Goal: Navigation & Orientation: Find specific page/section

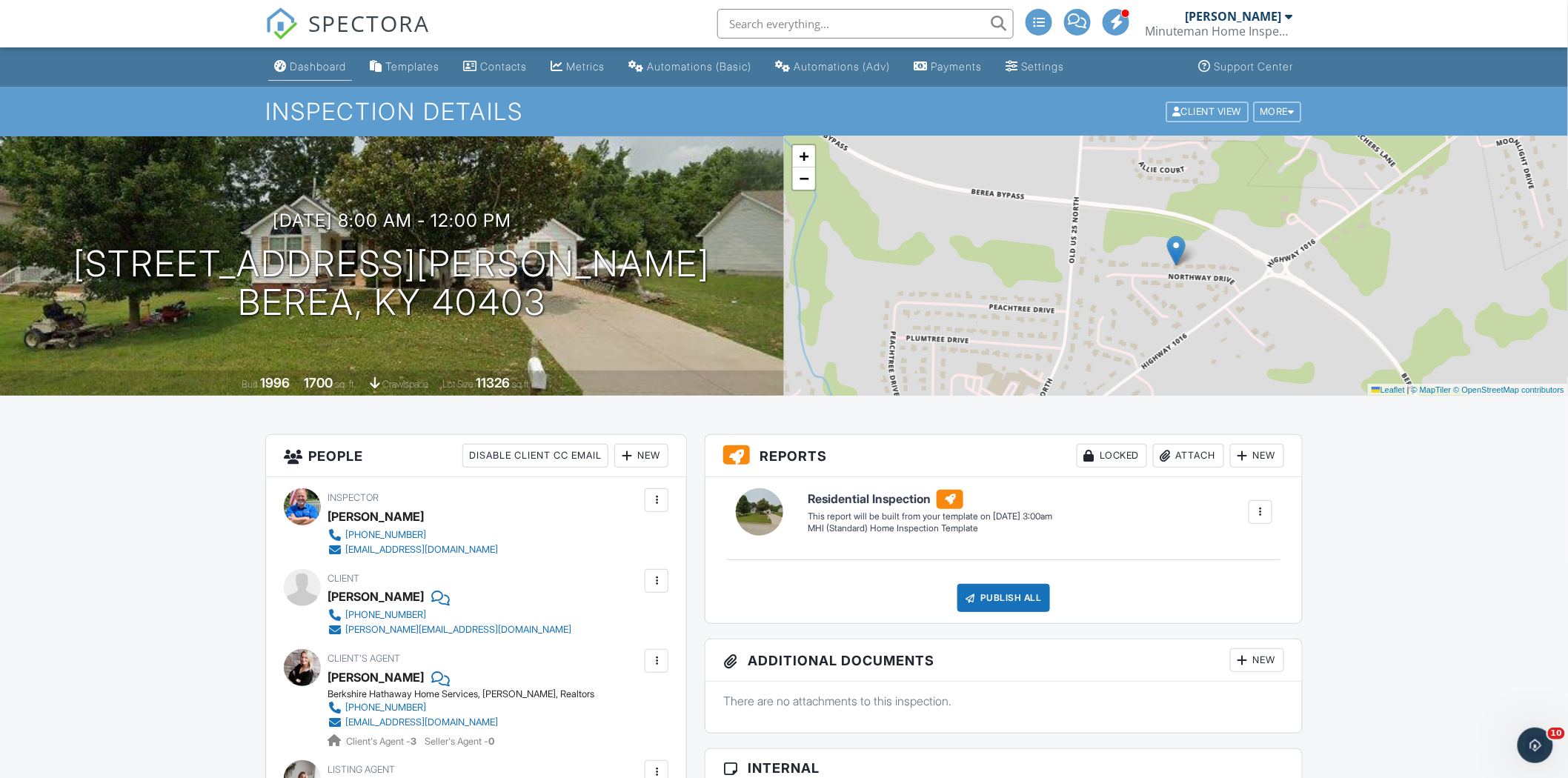
click at [323, 60] on div "Dashboard" at bounding box center [318, 66] width 57 height 13
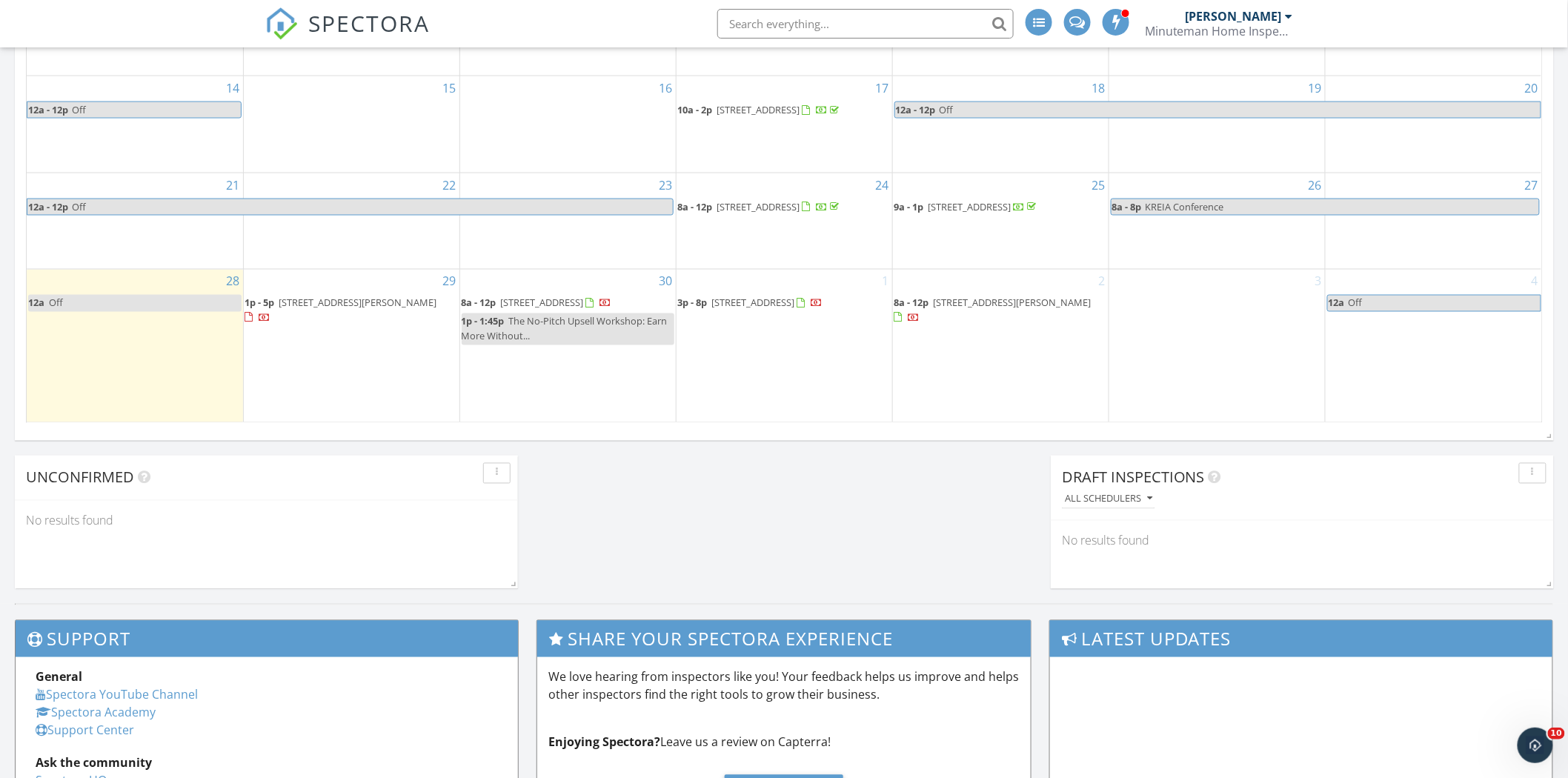
scroll to position [1015, 0]
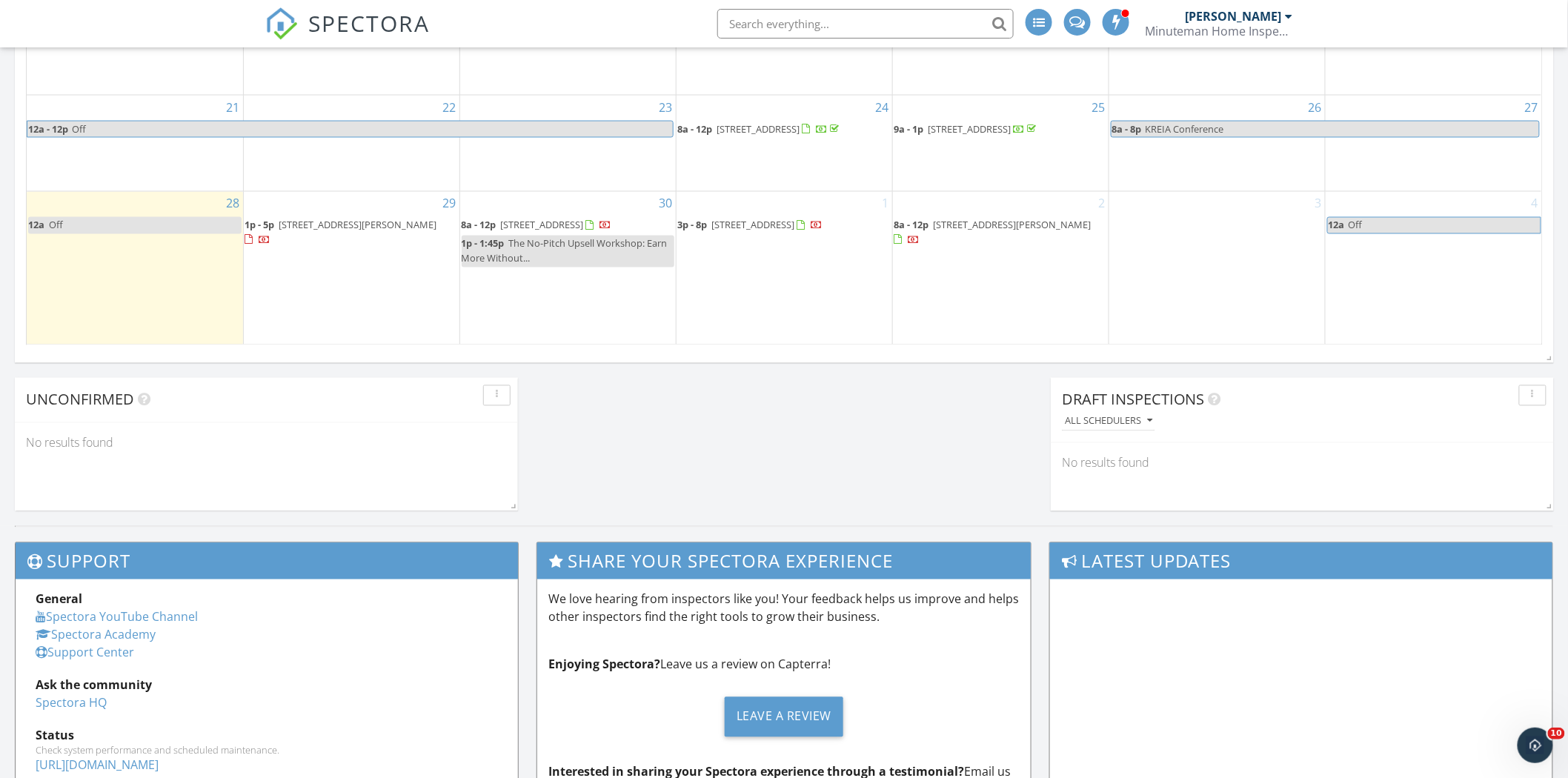
click at [751, 219] on span "350 Wyldwood Wy, Berea 40403" at bounding box center [753, 225] width 83 height 13
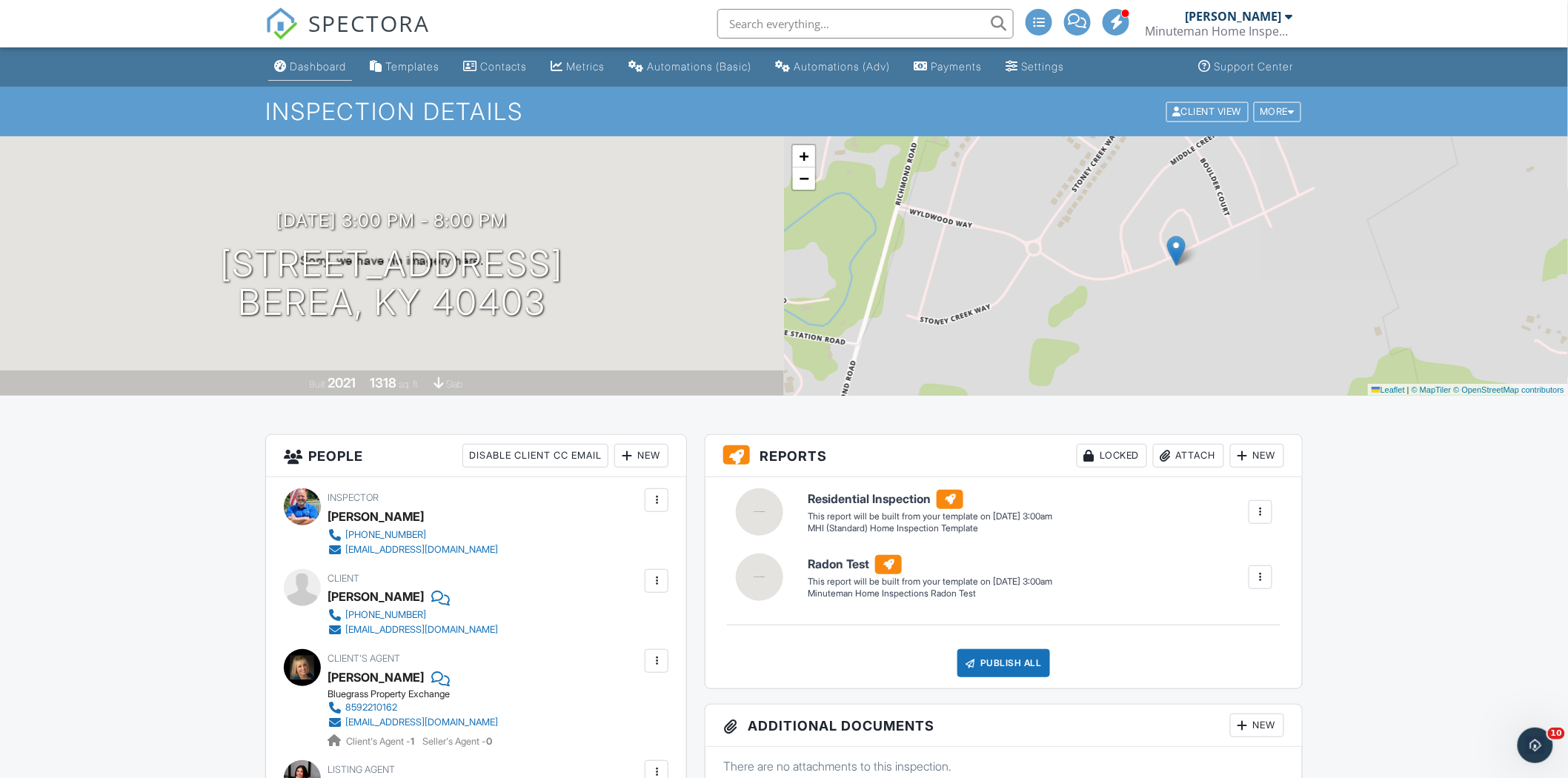
click at [313, 68] on div "Dashboard" at bounding box center [318, 66] width 57 height 13
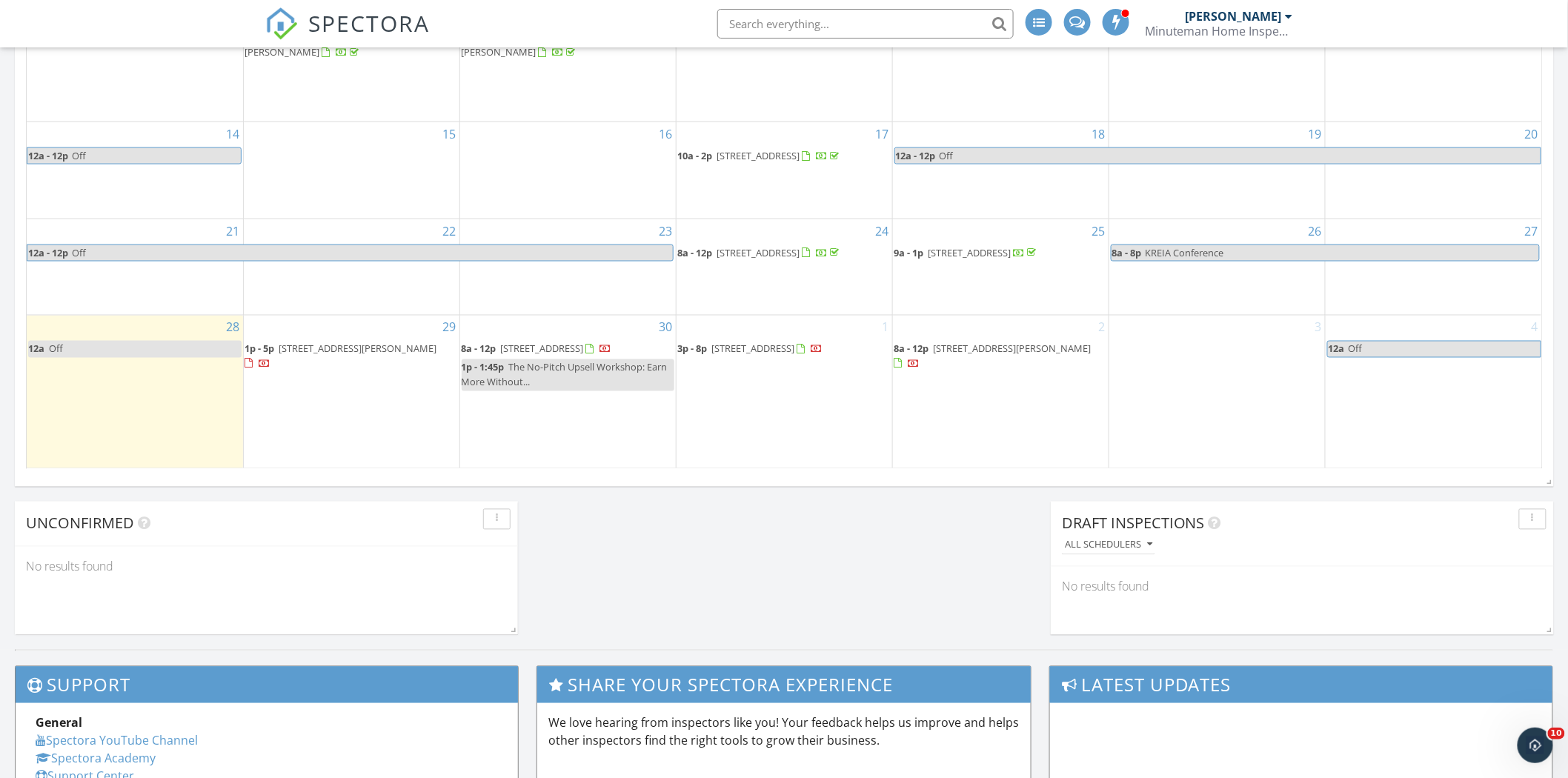
scroll to position [926, 0]
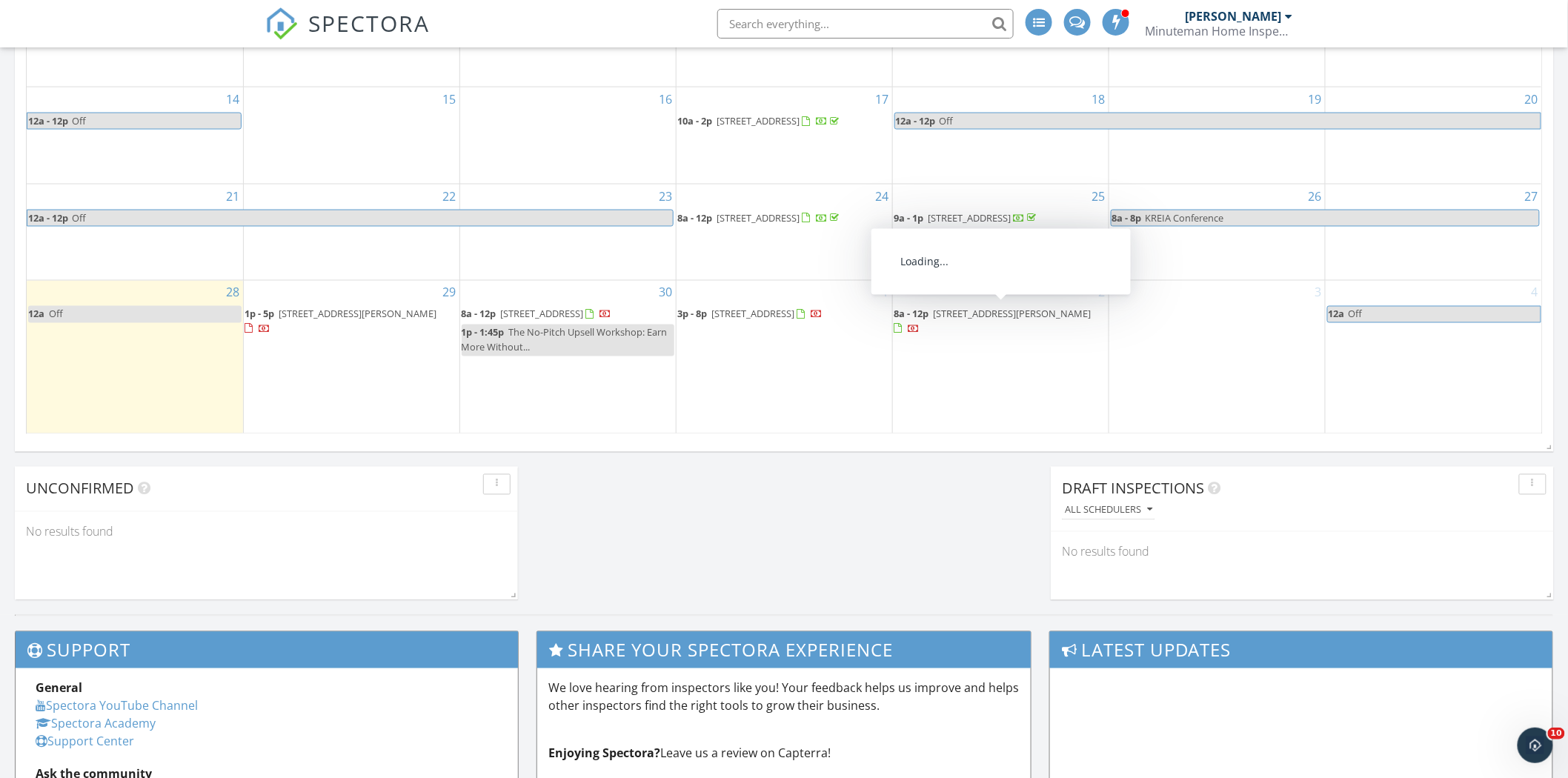
click at [975, 308] on span "336 Northway Dr, Berea 40403" at bounding box center [1012, 314] width 157 height 13
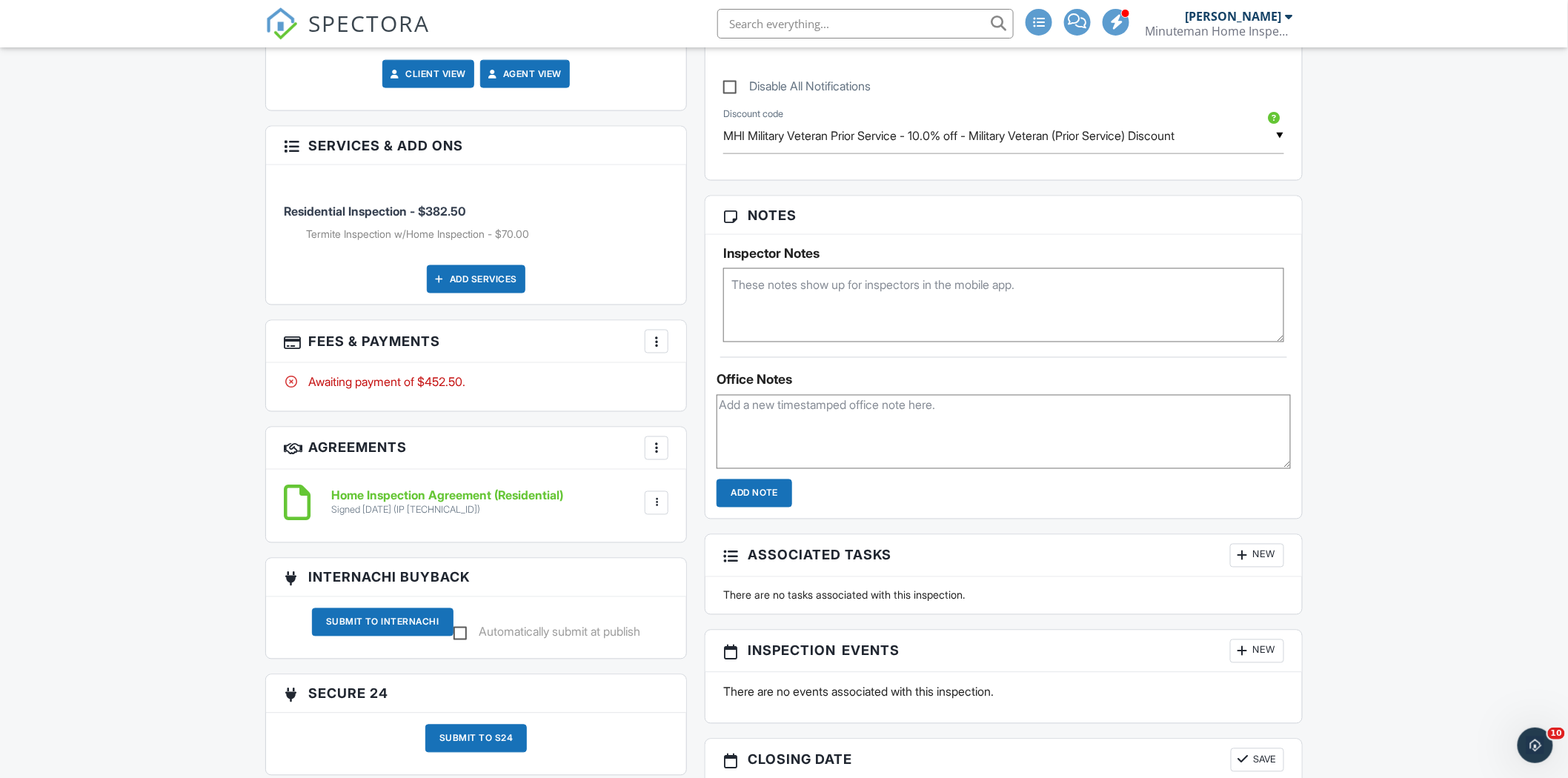
scroll to position [813, 0]
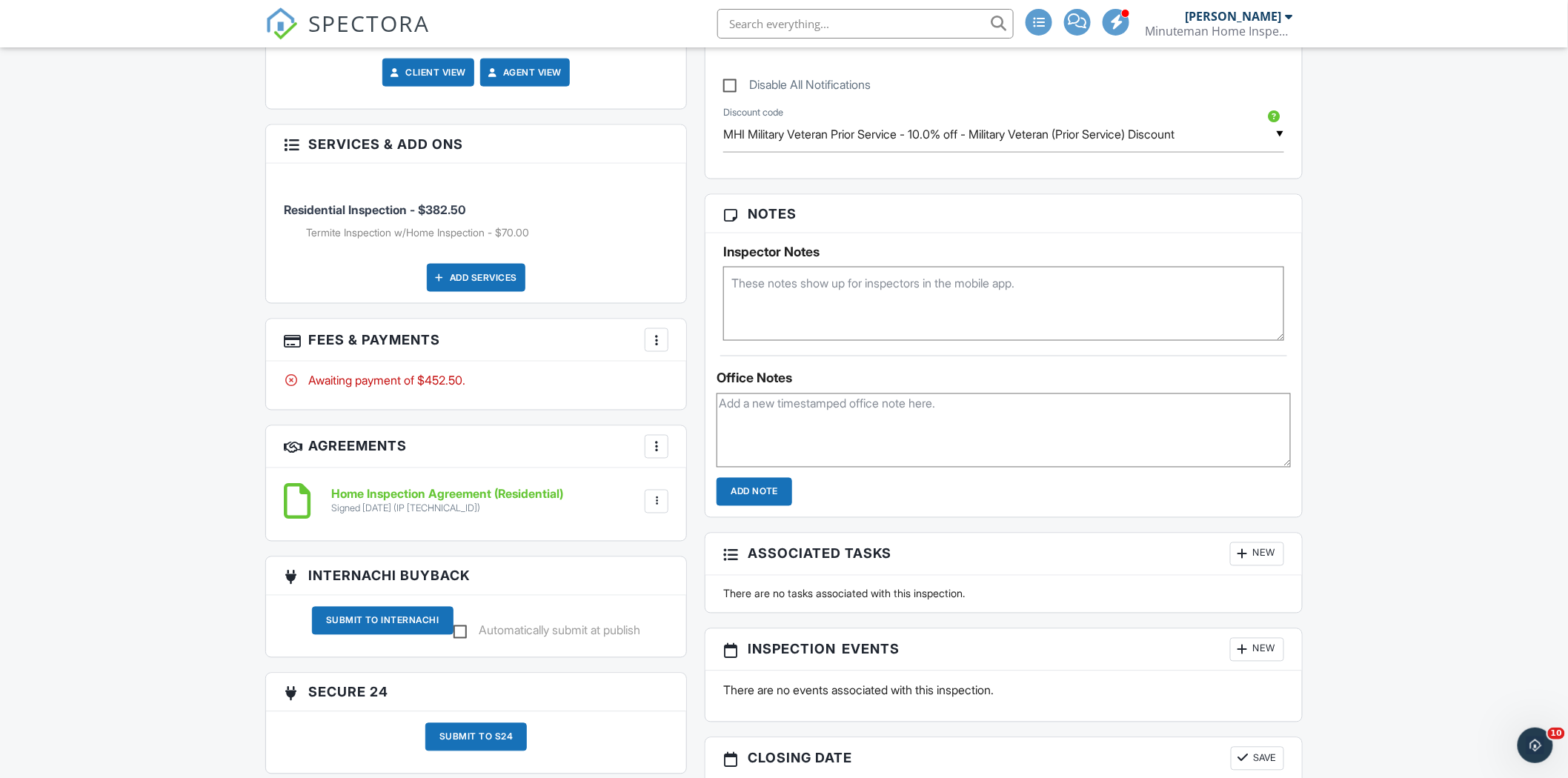
drag, startPoint x: 1571, startPoint y: 185, endPoint x: 1537, endPoint y: 461, distance: 278.1
click at [1537, 461] on html "SPECTORA Terry Roark Minuteman Home Inspections LLC Role: Inspector Change Role…" at bounding box center [784, 290] width 1568 height 2205
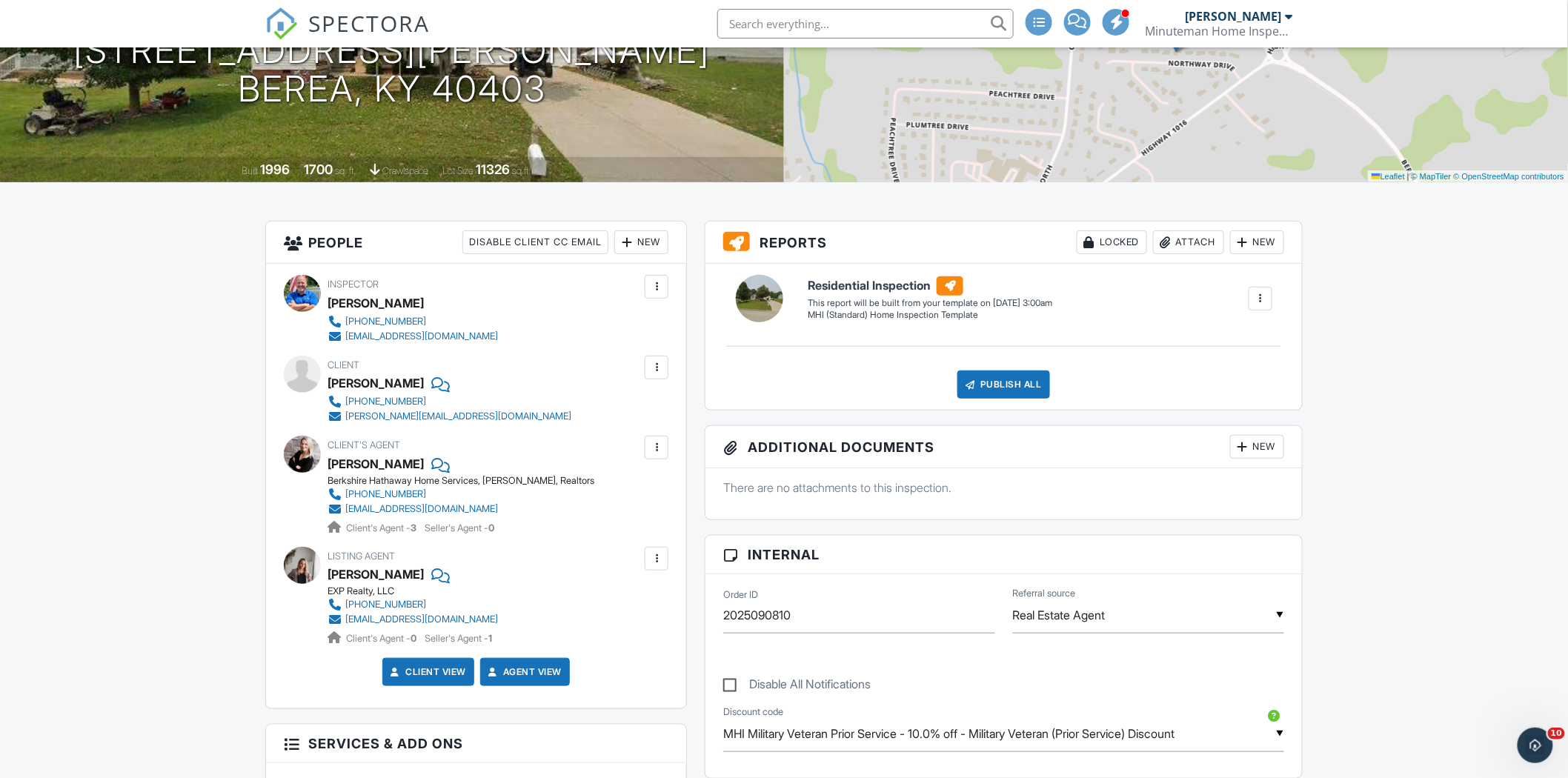
scroll to position [0, 0]
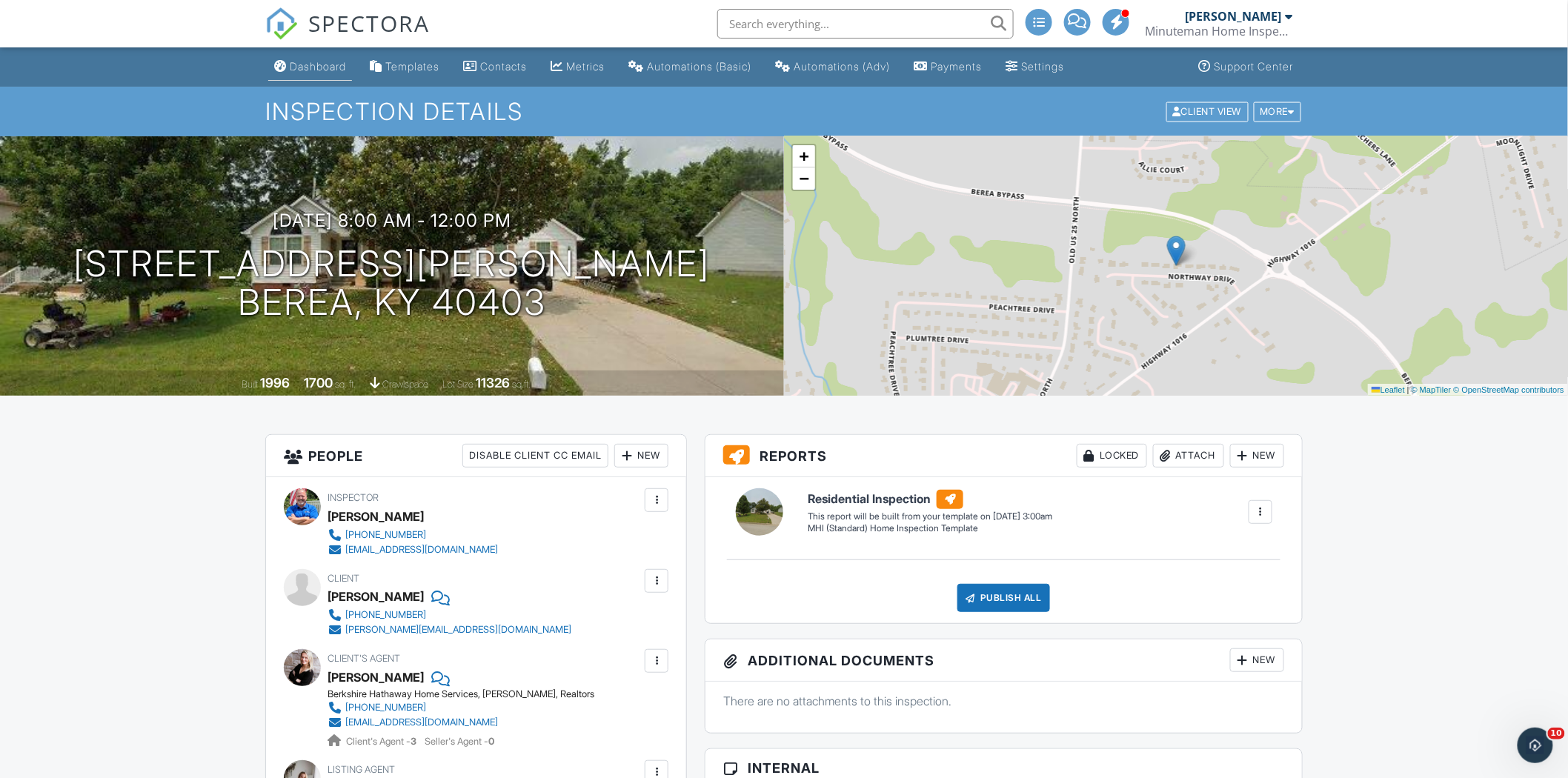
click at [323, 71] on div "Dashboard" at bounding box center [318, 66] width 57 height 13
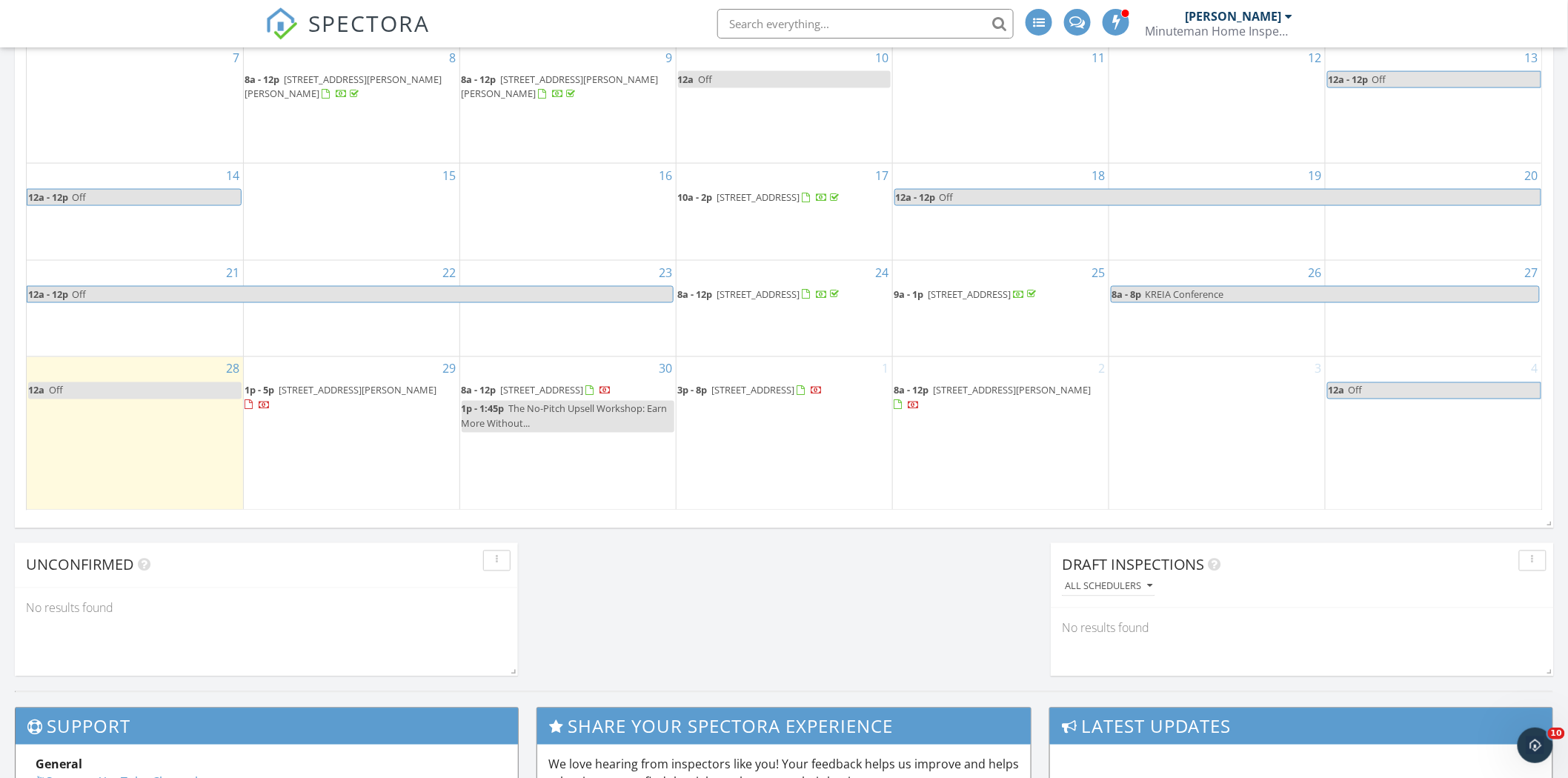
scroll to position [830, 0]
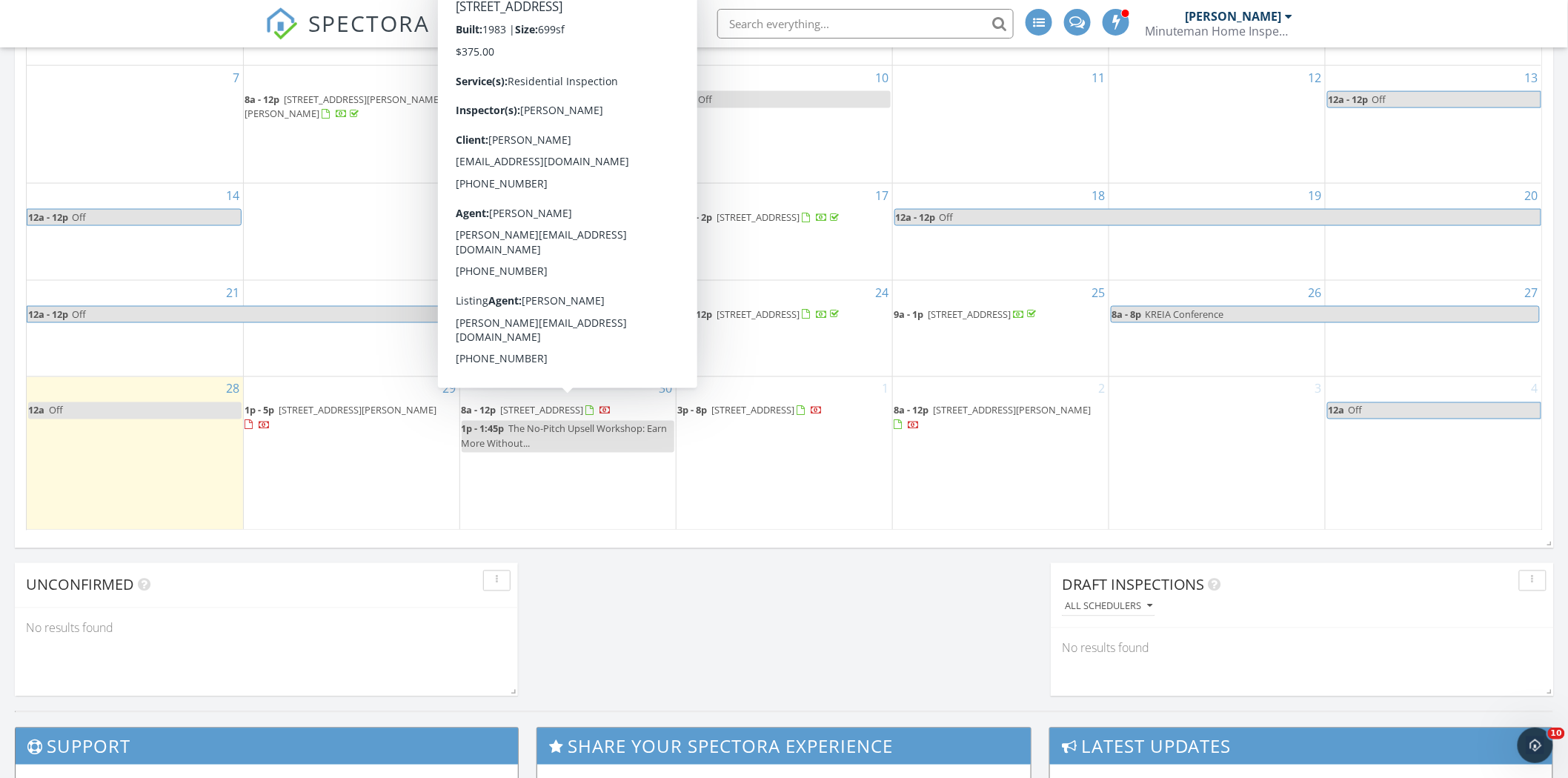
click at [546, 404] on span "1117 Turkey Foot Rd 6, Lexington 40502" at bounding box center [542, 410] width 83 height 13
